Goal: Task Accomplishment & Management: Complete application form

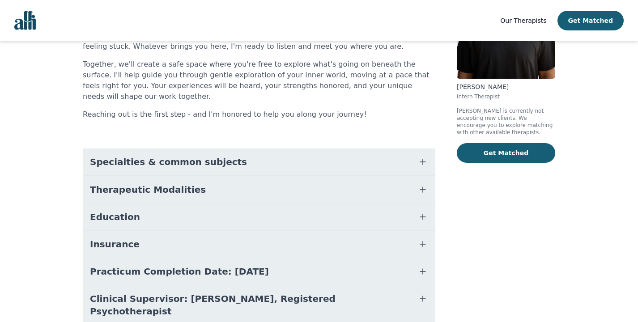
scroll to position [119, 0]
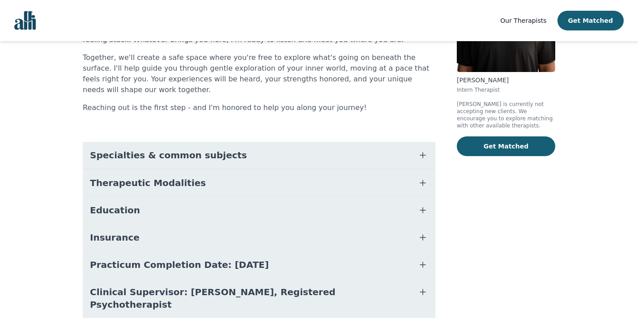
click at [165, 149] on span "Specialties & common subjects" at bounding box center [168, 155] width 157 height 13
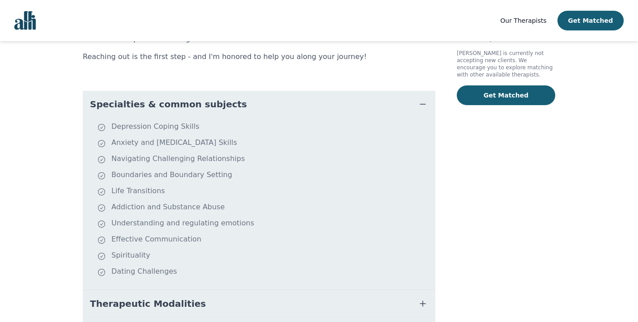
scroll to position [267, 0]
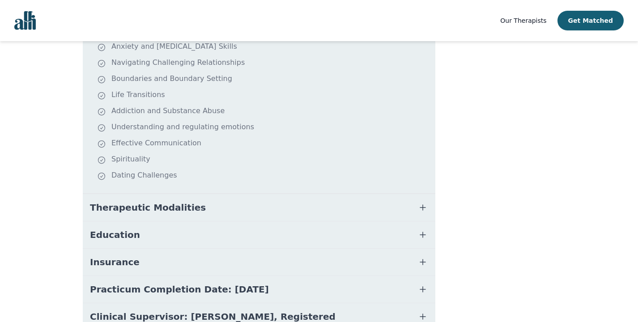
click at [148, 201] on span "Therapeutic Modalities" at bounding box center [148, 207] width 116 height 13
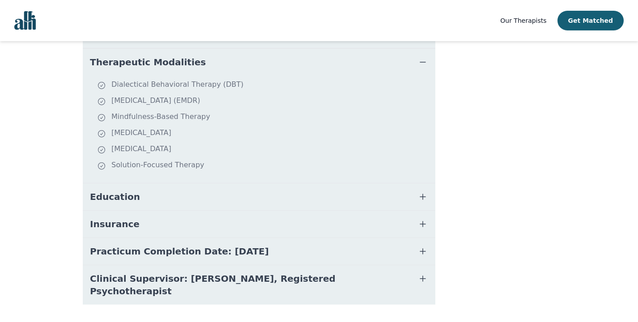
scroll to position [414, 0]
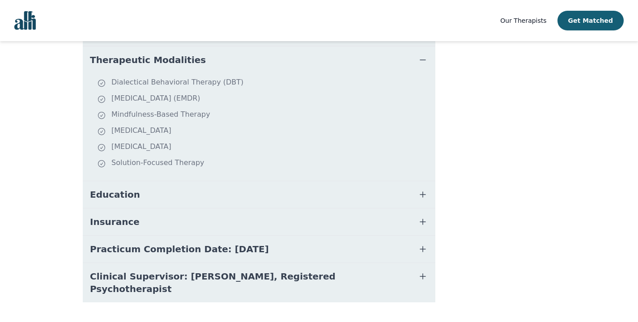
click at [114, 188] on span "Education" at bounding box center [115, 194] width 50 height 13
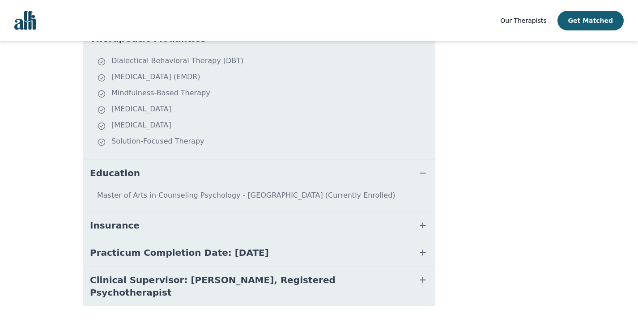
scroll to position [439, 0]
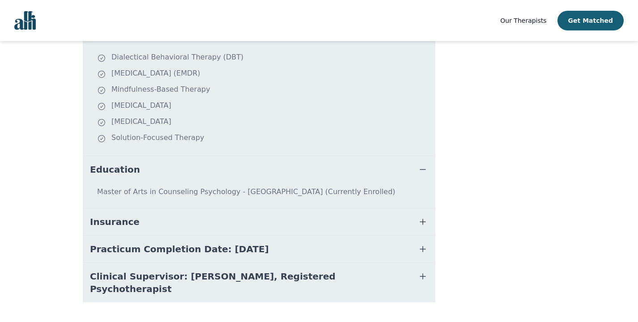
click at [133, 243] on span "Practicum Completion Date: [DATE]" at bounding box center [179, 249] width 179 height 13
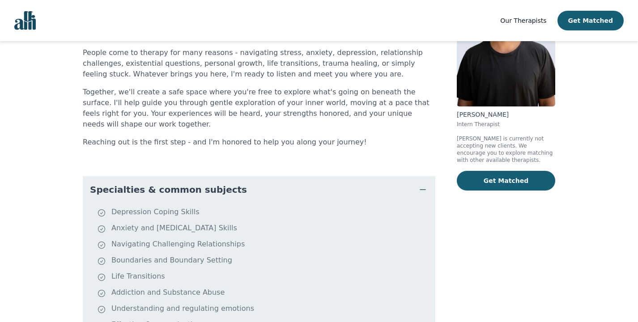
scroll to position [0, 0]
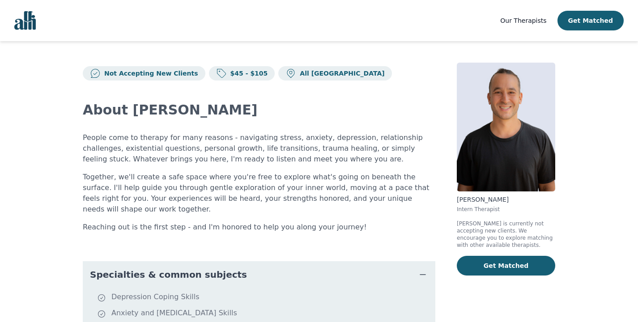
click at [24, 27] on img "Global" at bounding box center [24, 20] width 21 height 19
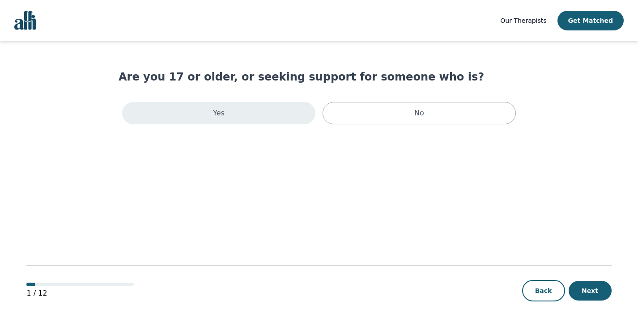
click at [239, 112] on div "Yes" at bounding box center [218, 113] width 193 height 22
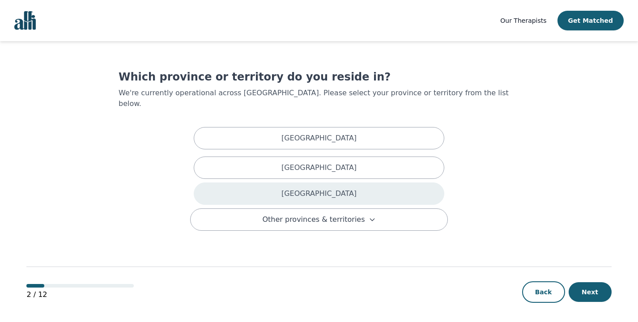
click at [308, 190] on div "Ontario" at bounding box center [319, 193] width 250 height 22
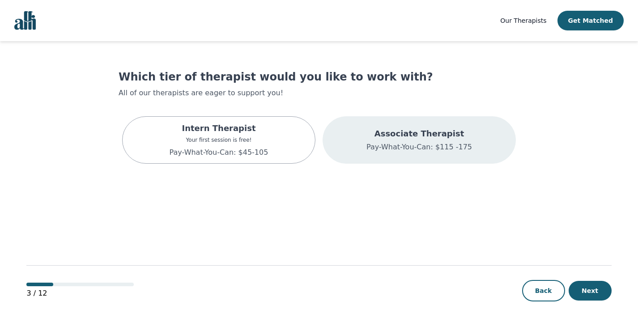
click at [407, 146] on p "Pay-What-You-Can: $115 -175" at bounding box center [419, 147] width 106 height 11
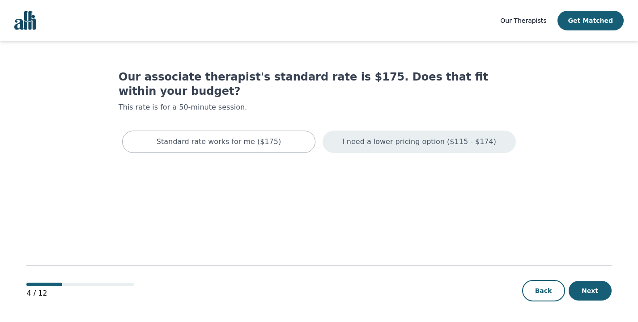
click at [381, 134] on div "I need a lower pricing option ($115 - $174)" at bounding box center [418, 142] width 193 height 22
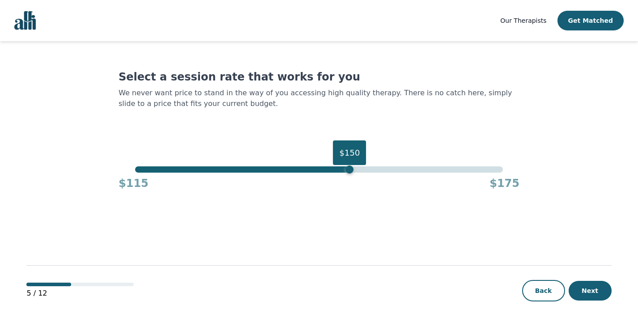
drag, startPoint x: 502, startPoint y: 169, endPoint x: 352, endPoint y: 174, distance: 149.9
click at [352, 174] on div "$150 $115 $175" at bounding box center [319, 178] width 401 height 24
click at [591, 294] on button "Next" at bounding box center [589, 291] width 43 height 20
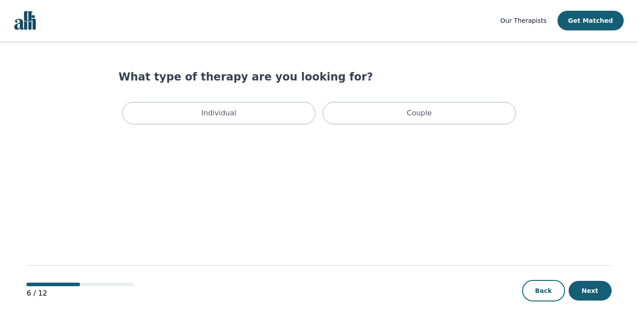
click at [322, 123] on div "Individual Couple" at bounding box center [319, 113] width 401 height 30
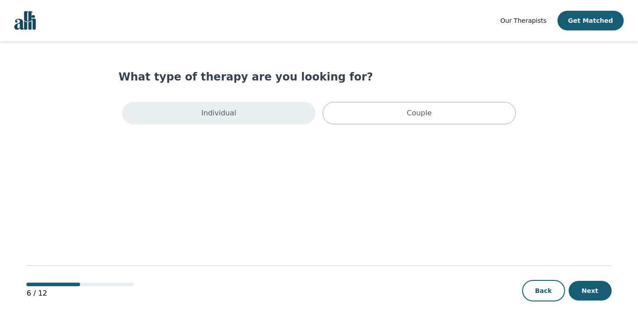
click at [279, 114] on div "Individual" at bounding box center [218, 113] width 193 height 22
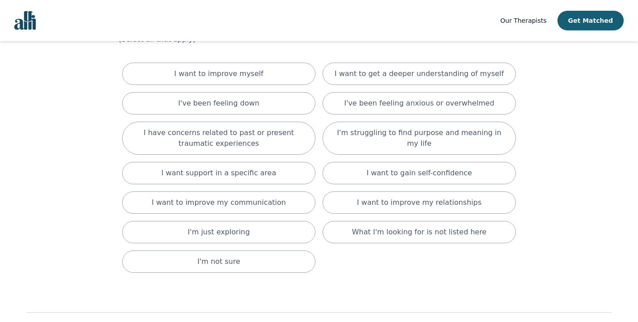
scroll to position [48, 0]
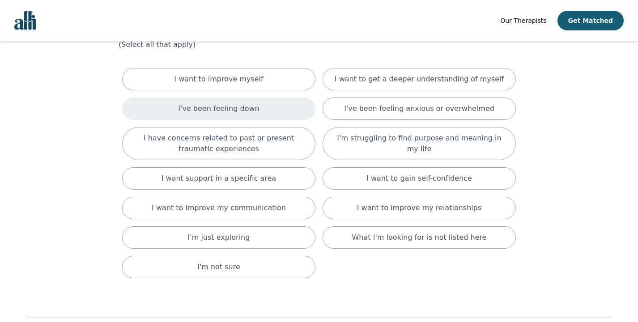
click at [269, 113] on div "I've been feeling down" at bounding box center [218, 108] width 193 height 22
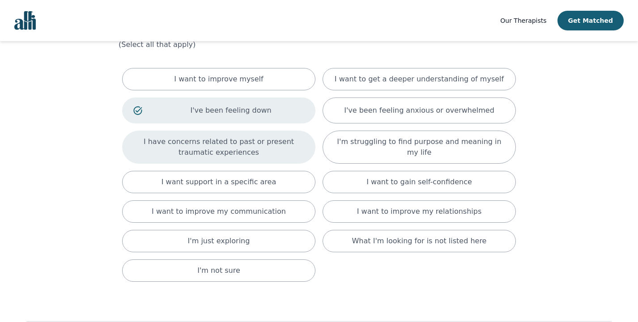
click at [260, 148] on p "I have concerns related to past or present traumatic experiences" at bounding box center [218, 146] width 171 height 21
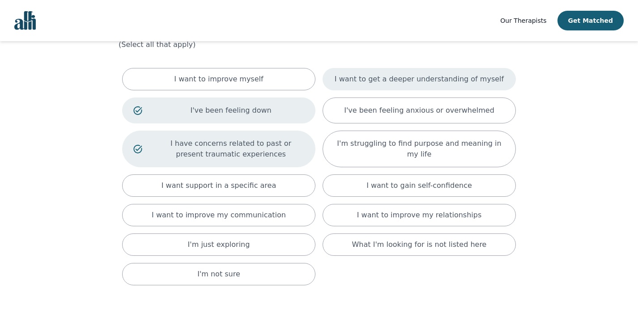
click at [342, 83] on div "I want to get a deeper understanding of myself" at bounding box center [418, 79] width 193 height 22
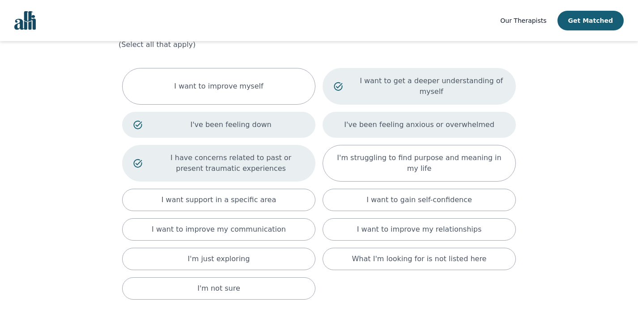
click at [344, 128] on div "I've been feeling anxious or overwhelmed" at bounding box center [418, 125] width 193 height 26
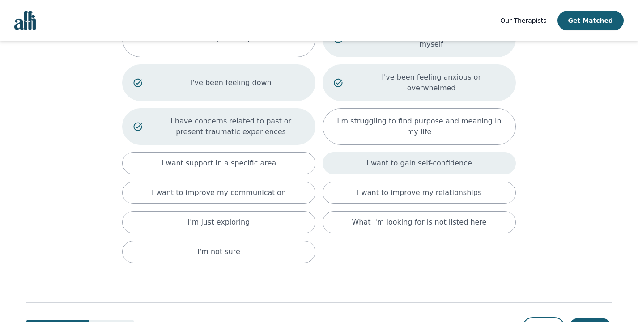
scroll to position [96, 0]
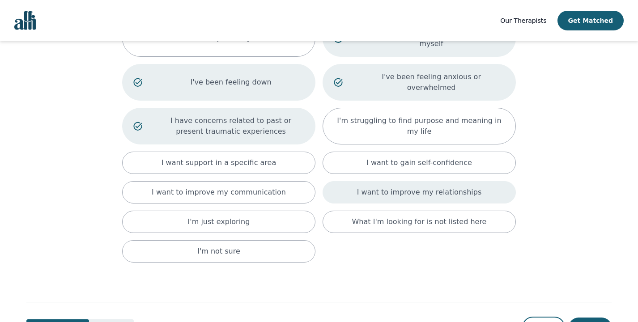
click at [357, 188] on div "I want to improve my relationships" at bounding box center [418, 192] width 193 height 22
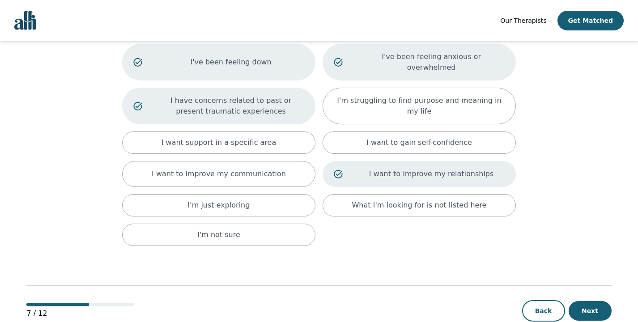
scroll to position [118, 0]
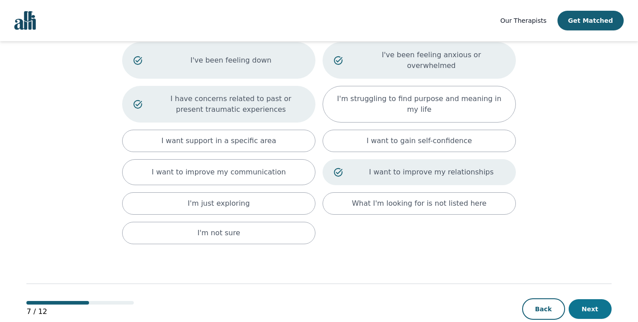
click at [578, 299] on button "Next" at bounding box center [589, 309] width 43 height 20
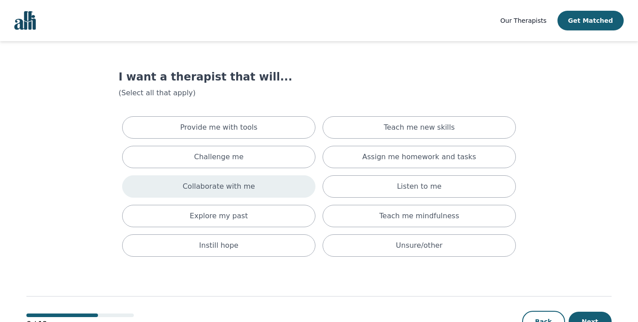
click at [267, 181] on div "Collaborate with me" at bounding box center [218, 186] width 193 height 22
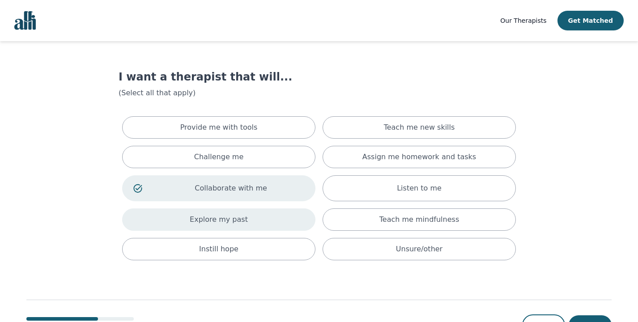
click at [257, 215] on div "Explore my past" at bounding box center [218, 219] width 193 height 22
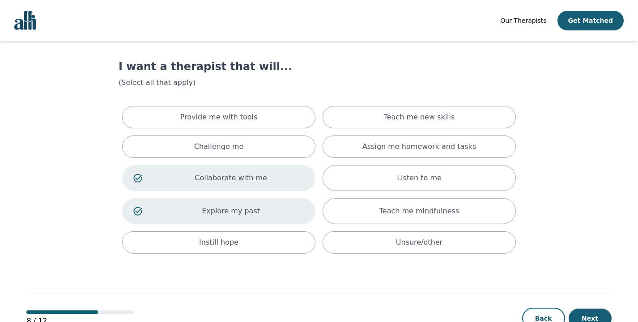
scroll to position [12, 0]
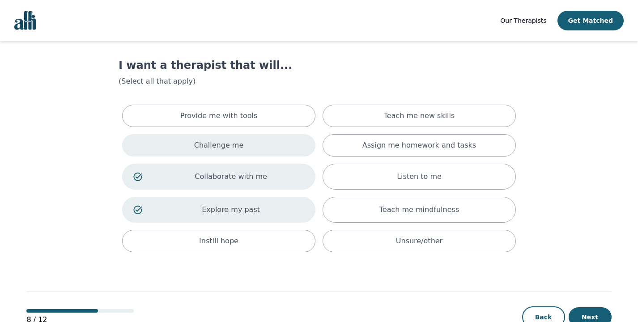
click at [263, 144] on div "Challenge me" at bounding box center [218, 145] width 193 height 22
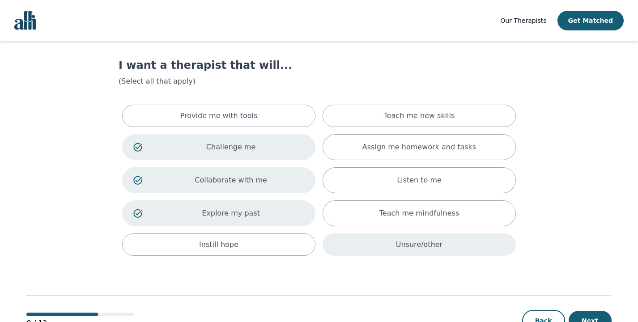
scroll to position [42, 0]
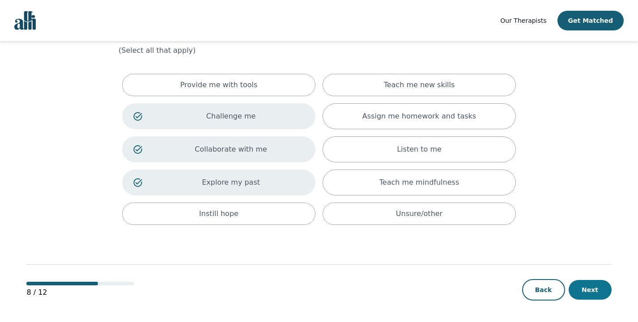
click at [594, 284] on button "Next" at bounding box center [589, 290] width 43 height 20
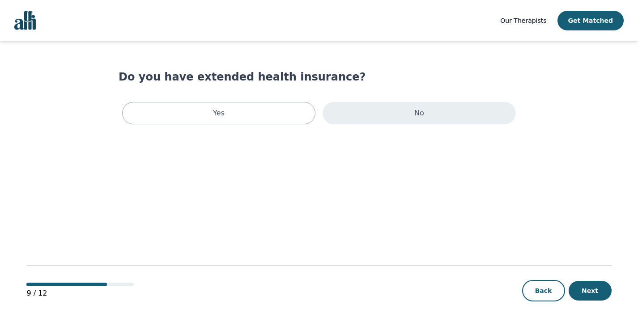
click at [366, 117] on div "No" at bounding box center [418, 113] width 193 height 22
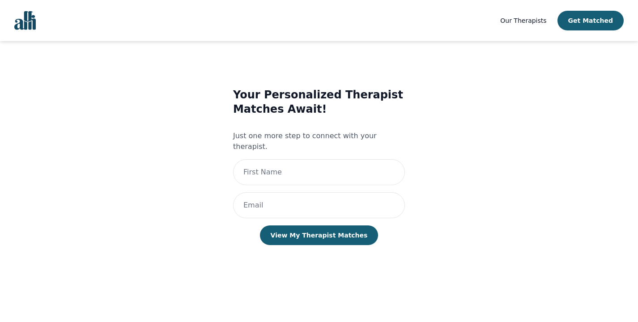
scroll to position [1, 0]
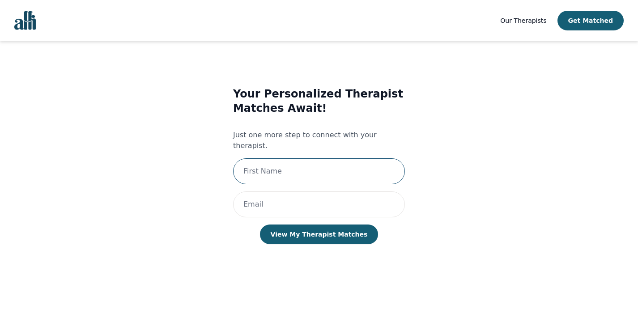
click at [346, 163] on input "text" at bounding box center [319, 171] width 172 height 26
type input "Daniel"
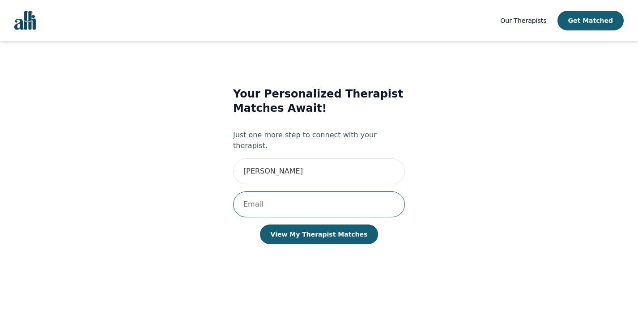
click at [317, 197] on input "email" at bounding box center [319, 204] width 172 height 26
type input "1dptt@queensu.ca"
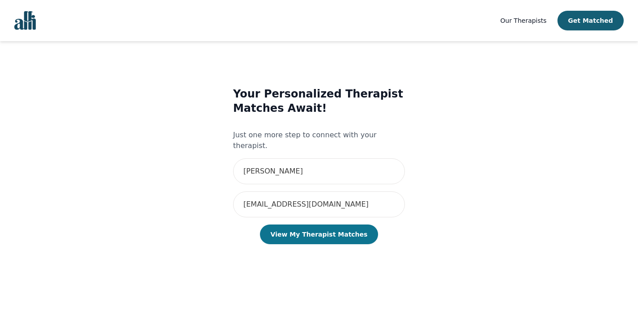
click at [326, 224] on button "View My Therapist Matches" at bounding box center [319, 234] width 119 height 20
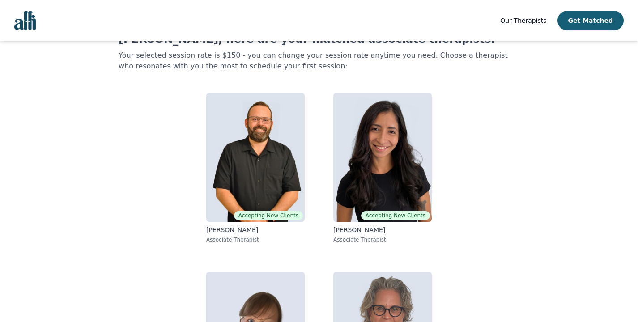
scroll to position [130, 0]
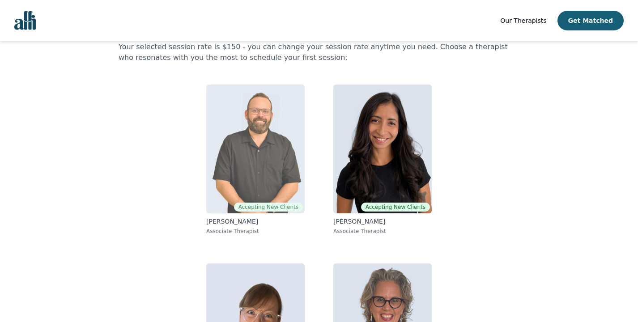
click at [261, 181] on img at bounding box center [255, 149] width 98 height 129
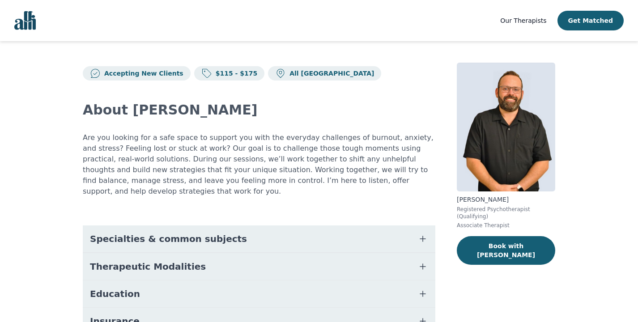
scroll to position [45, 0]
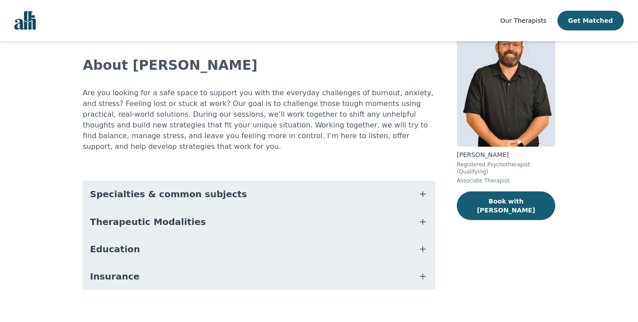
click at [149, 216] on span "Therapeutic Modalities" at bounding box center [148, 222] width 116 height 13
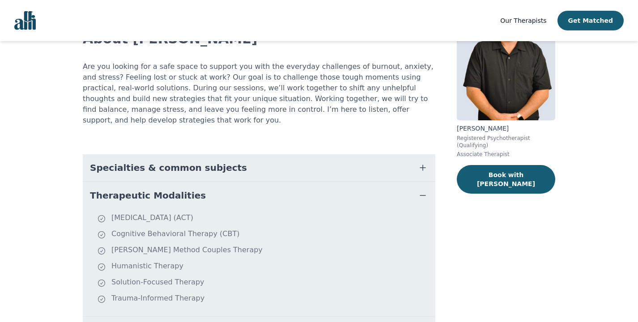
scroll to position [70, 0]
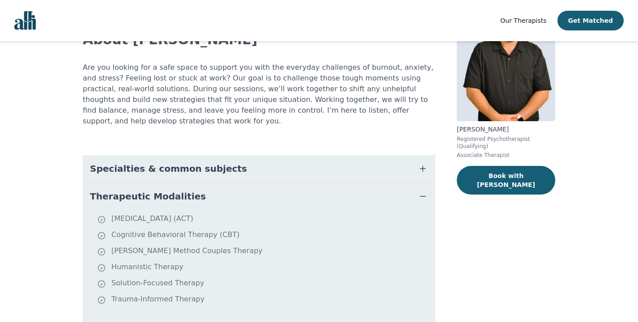
click at [131, 166] on button "Specialties & common subjects" at bounding box center [259, 168] width 352 height 27
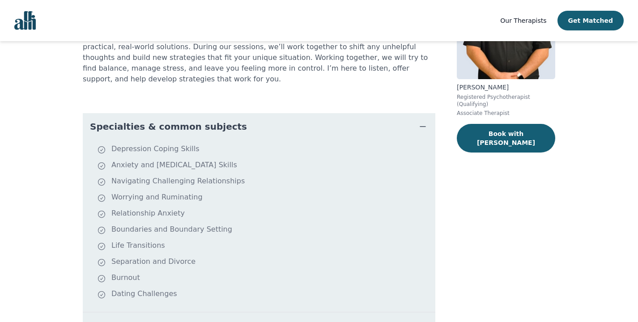
scroll to position [324, 0]
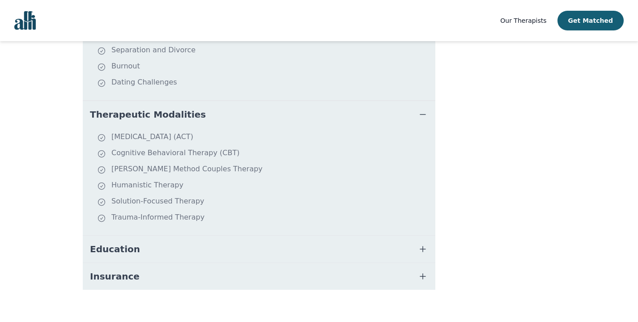
click at [124, 243] on span "Education" at bounding box center [115, 249] width 50 height 13
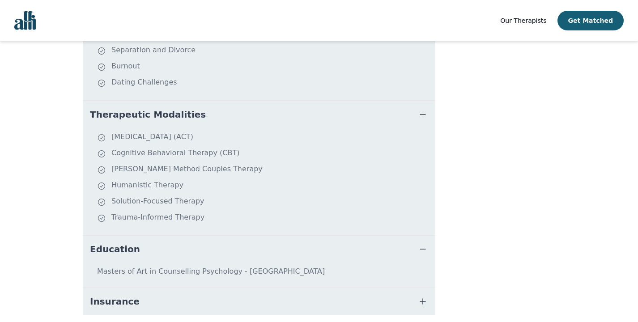
scroll to position [349, 0]
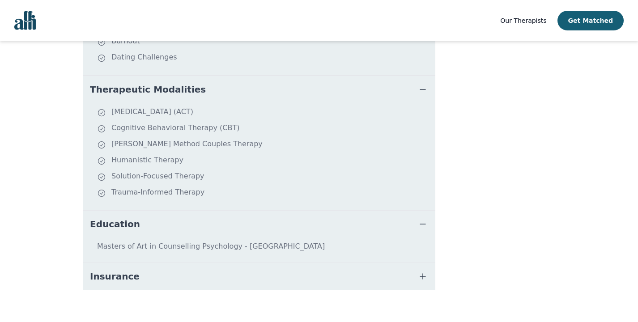
click at [113, 270] on span "Insurance" at bounding box center [115, 276] width 50 height 13
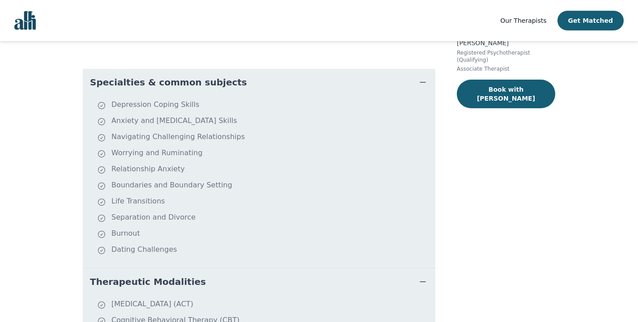
scroll to position [0, 0]
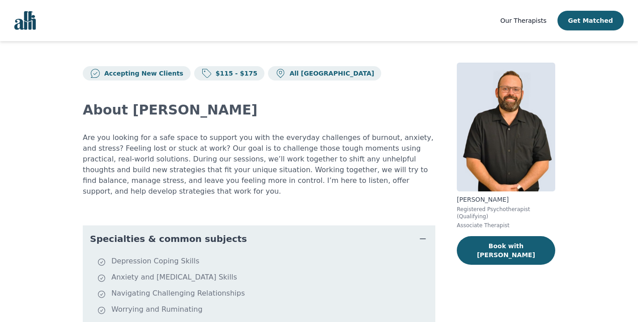
click at [424, 233] on icon "button" at bounding box center [422, 238] width 11 height 11
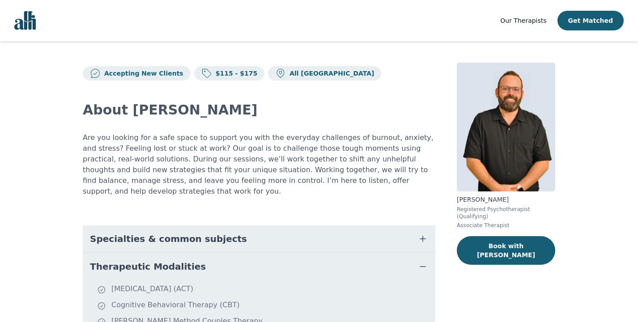
click at [424, 261] on icon "button" at bounding box center [422, 266] width 11 height 11
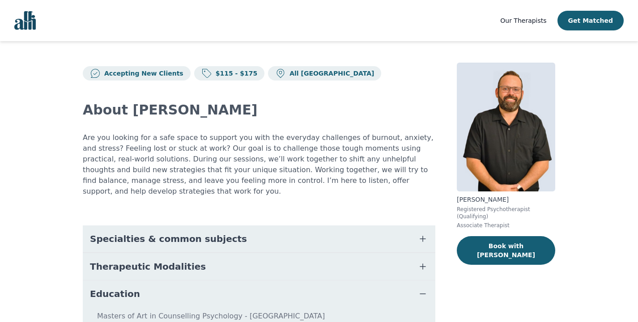
click at [424, 288] on icon "button" at bounding box center [422, 293] width 11 height 11
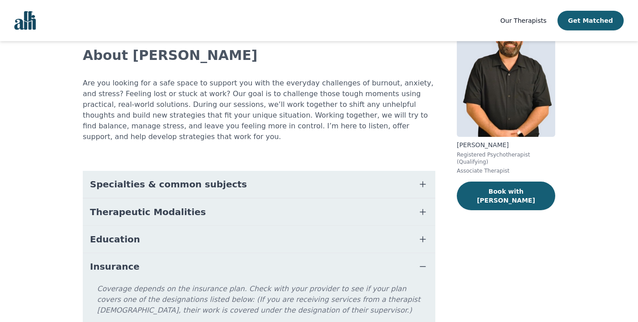
click at [425, 267] on icon "button" at bounding box center [422, 267] width 5 height 0
